Goal: Find specific fact: Find specific fact

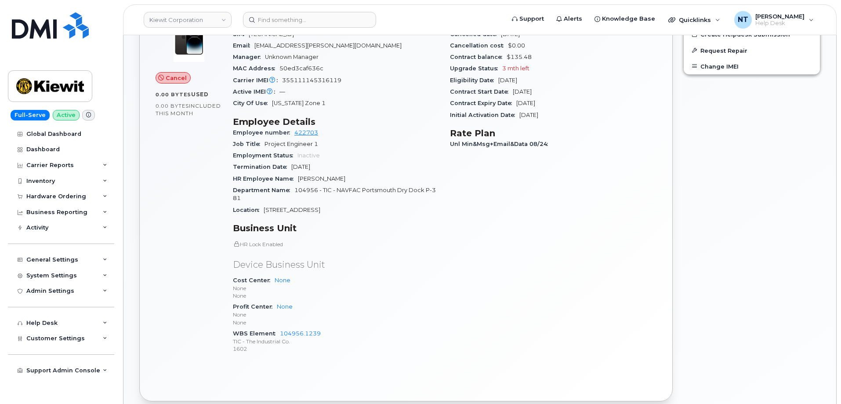
scroll to position [420, 0]
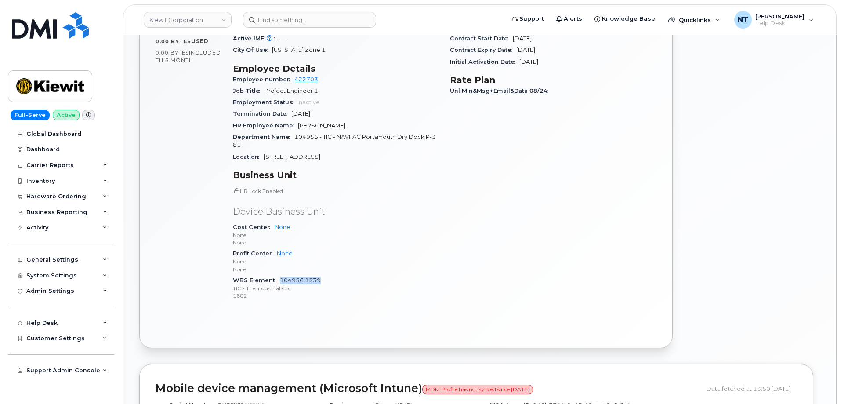
drag, startPoint x: 321, startPoint y: 280, endPoint x: 280, endPoint y: 282, distance: 40.9
click at [280, 282] on div "WBS Element 104956.1239 TIC - The Industrial Co. 1602" at bounding box center [336, 288] width 207 height 27
copy link "104956.1239"
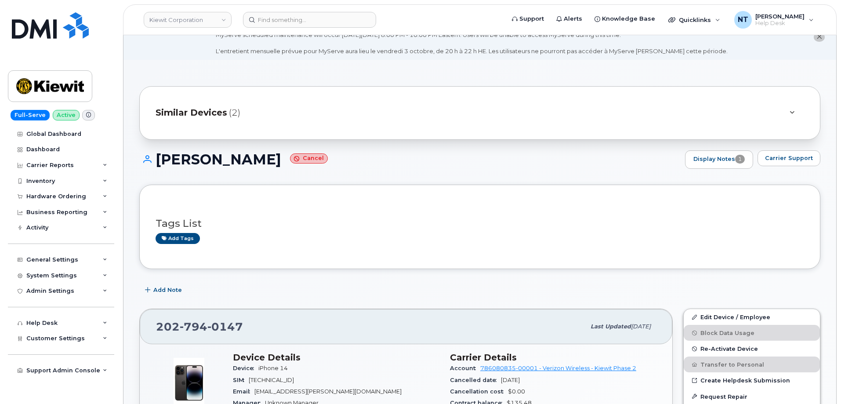
scroll to position [0, 0]
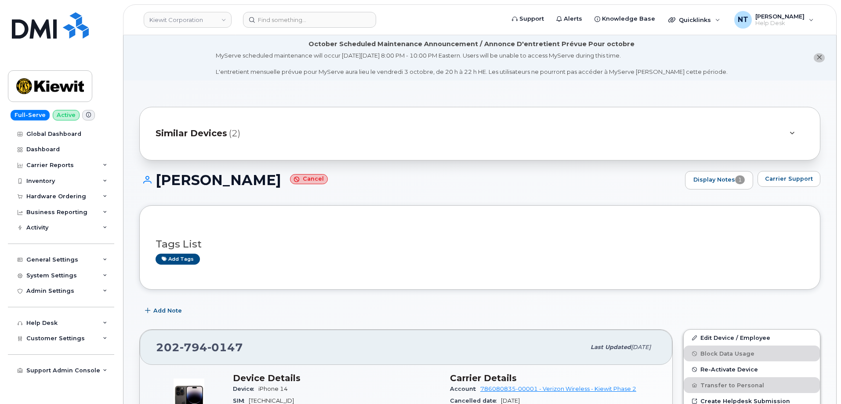
click at [406, 269] on div "Tags List Add tags" at bounding box center [480, 248] width 649 height 52
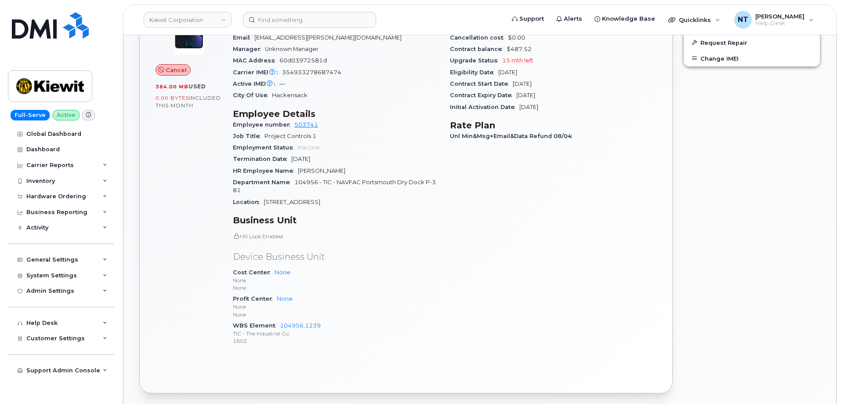
scroll to position [301, 0]
drag, startPoint x: 324, startPoint y: 325, endPoint x: 277, endPoint y: 325, distance: 46.6
click at [277, 325] on div "WBS Element 104956.1239 TIC - The Industrial Co. 1602" at bounding box center [336, 332] width 207 height 27
copy link "104956.1239"
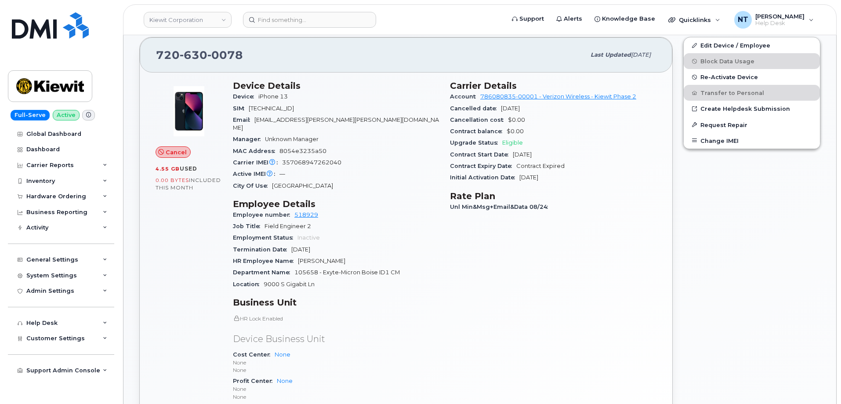
scroll to position [264, 0]
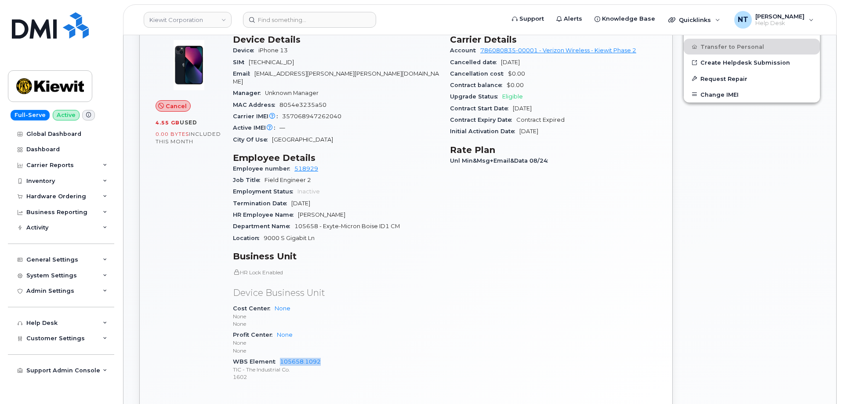
drag, startPoint x: 322, startPoint y: 351, endPoint x: 276, endPoint y: 350, distance: 46.6
click at [280, 356] on div "WBS Element 105658.1092 TIC - The Industrial Co. 1602" at bounding box center [336, 369] width 207 height 27
copy link "105658.1092"
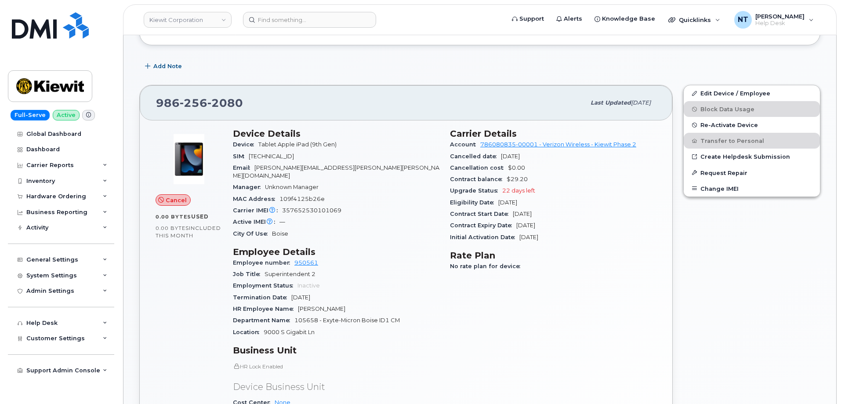
scroll to position [376, 0]
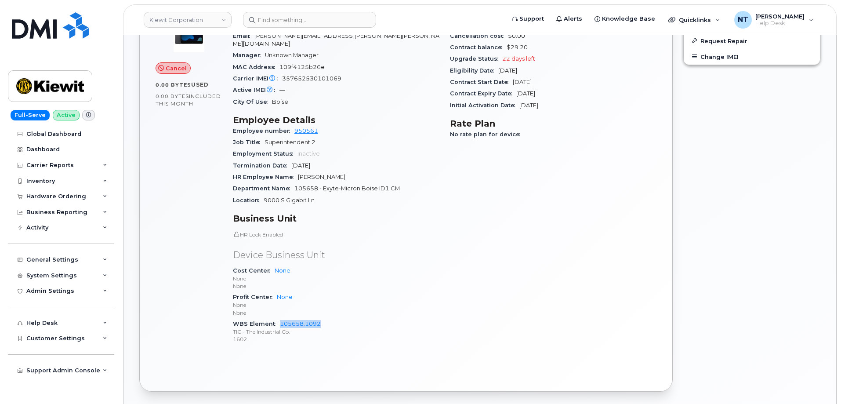
drag, startPoint x: 310, startPoint y: 316, endPoint x: 279, endPoint y: 315, distance: 31.2
click at [279, 318] on div "WBS Element 105658.1092 TIC - The Industrial Co. 1602" at bounding box center [336, 331] width 207 height 27
copy link "105658.1092"
